Goal: Book appointment/travel/reservation

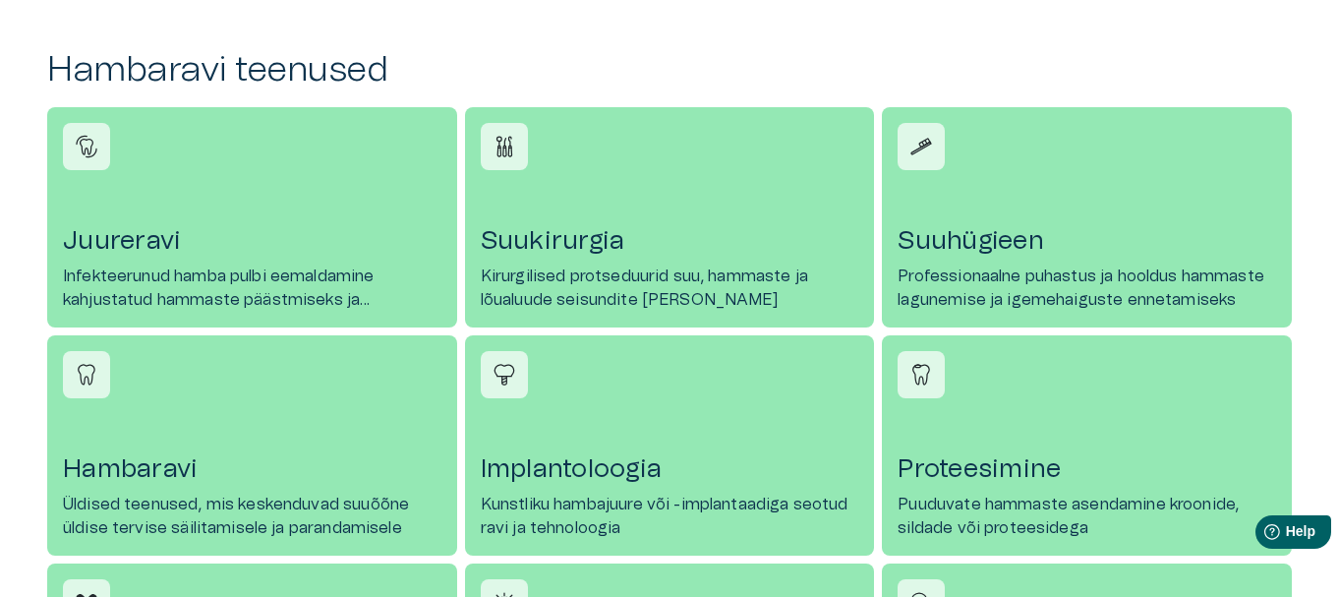
scroll to position [807, 0]
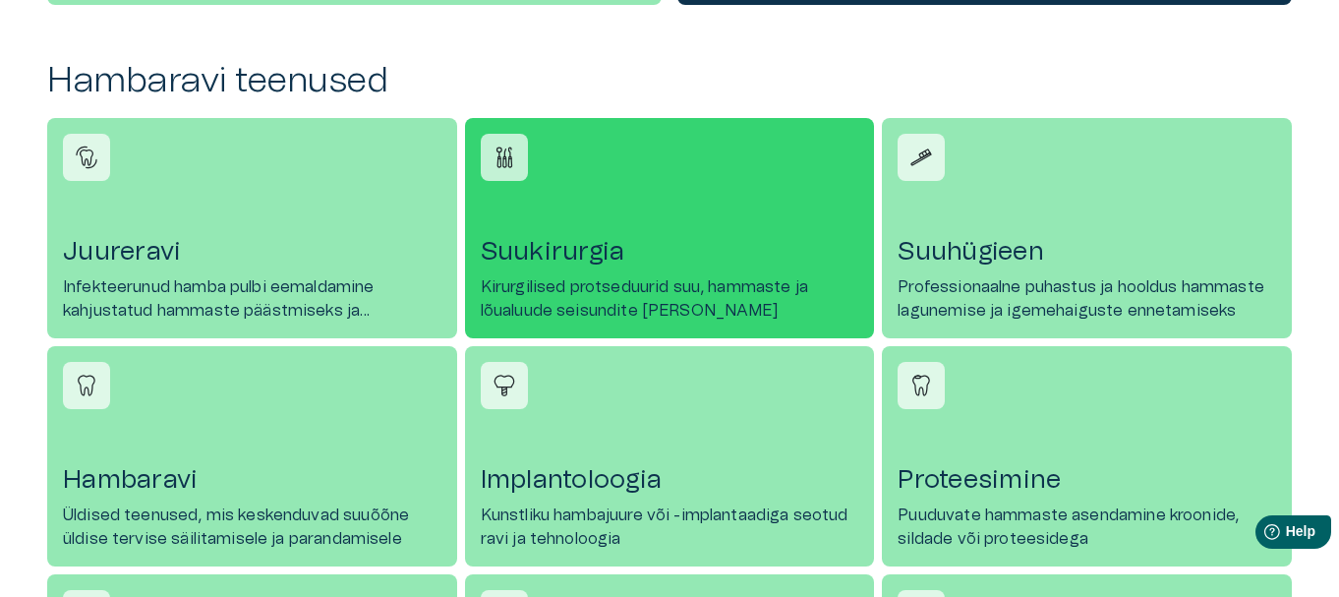
click at [604, 283] on p "Kirurgilised protseduurid suu, hammaste ja lõualuude seisundite [PERSON_NAME]" at bounding box center [670, 298] width 378 height 47
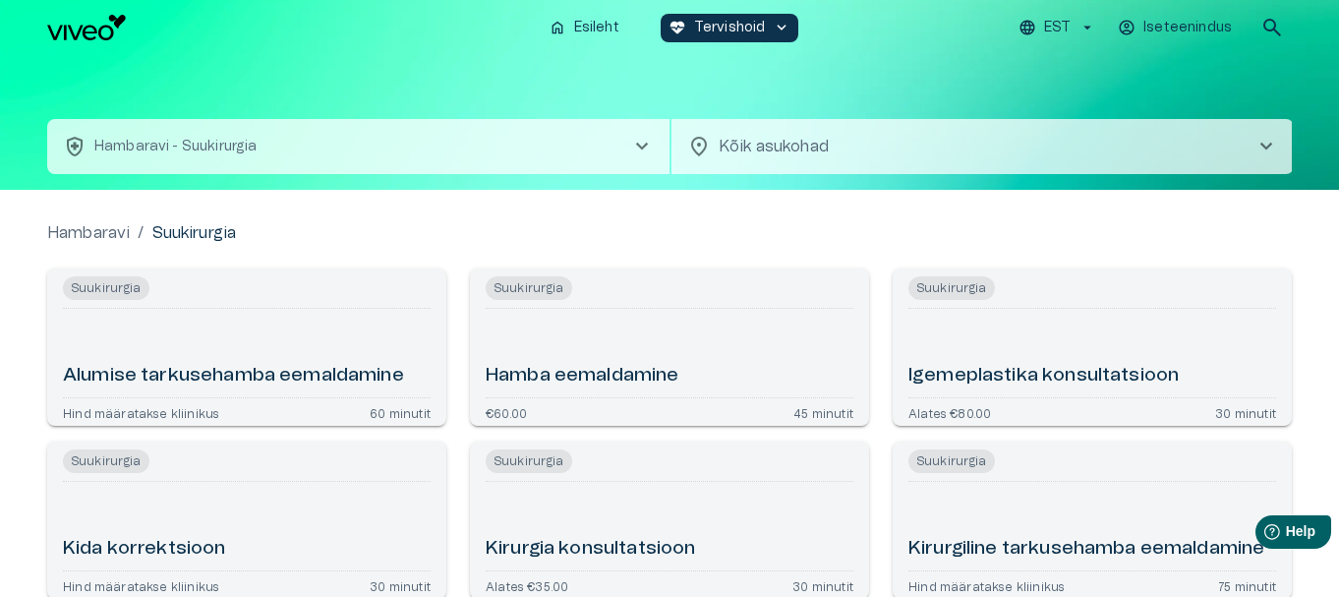
click at [611, 374] on h6 "Hamba eemaldamine" at bounding box center [583, 376] width 194 height 27
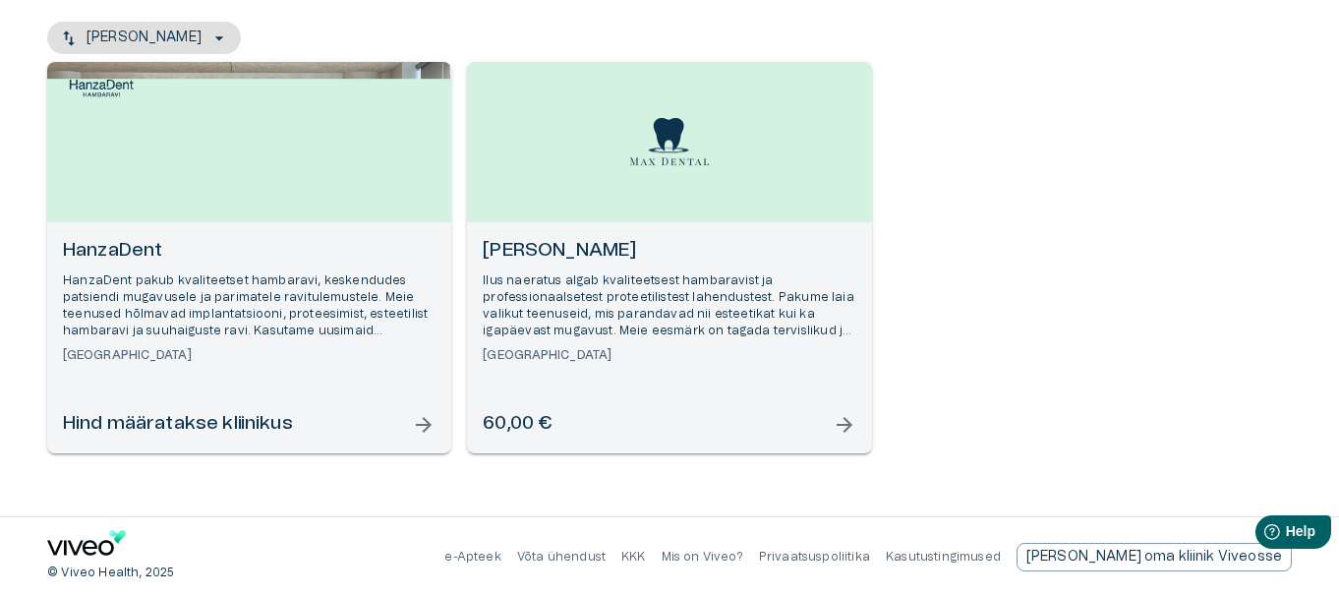
scroll to position [133, 0]
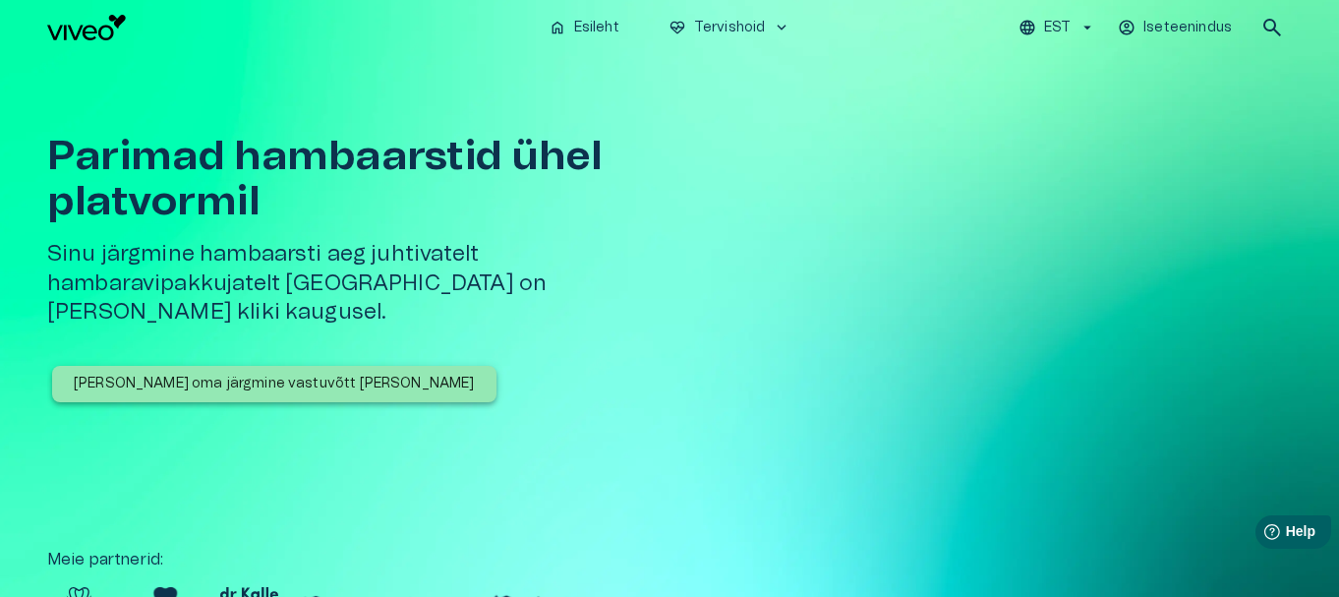
scroll to position [807, 0]
